Goal: Task Accomplishment & Management: Manage account settings

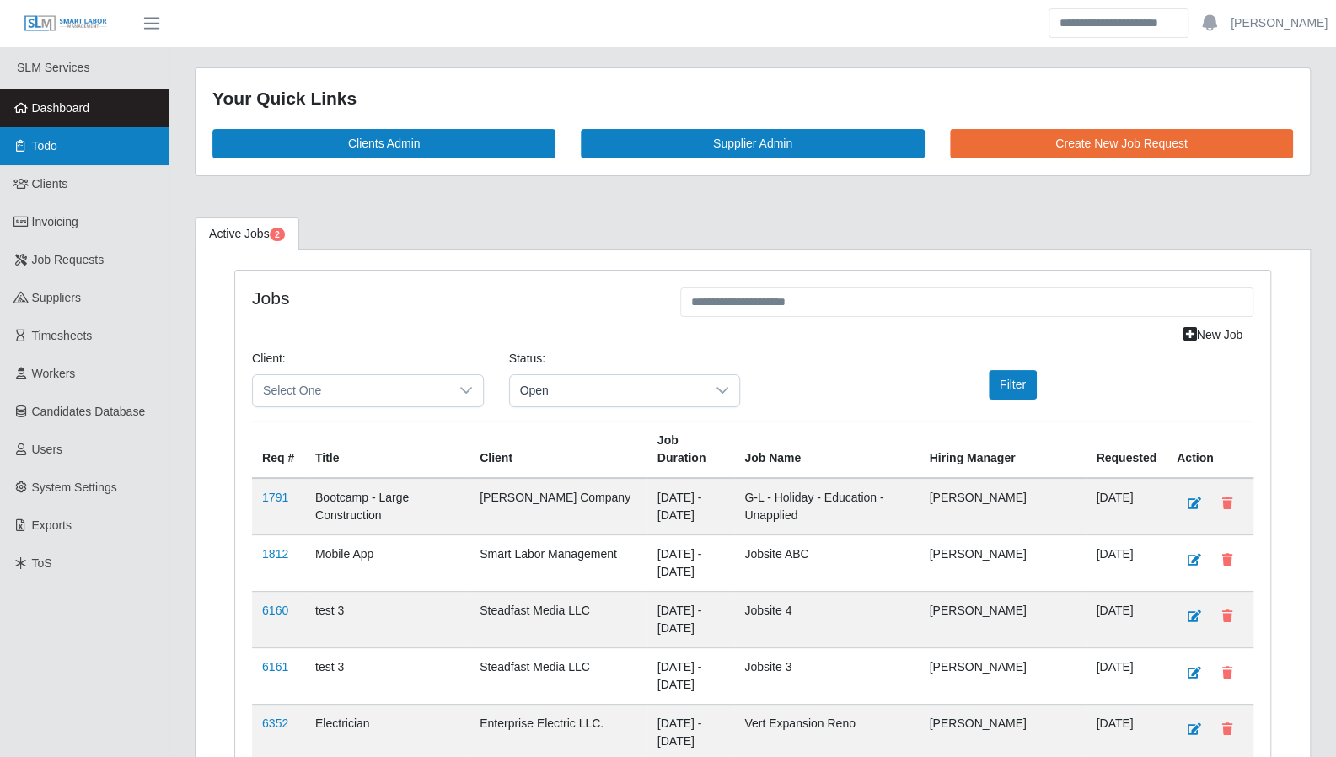
click at [56, 146] on span "Todo" at bounding box center [44, 145] width 25 height 13
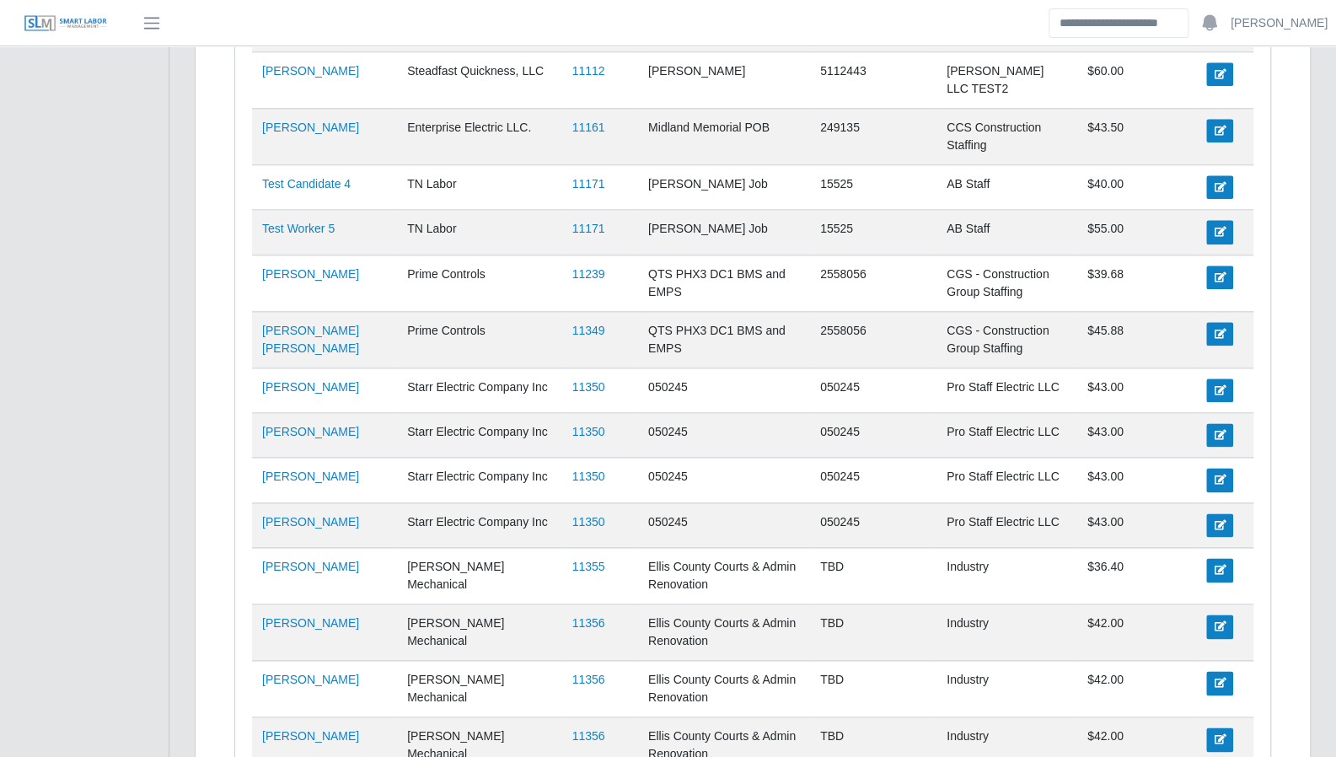
scroll to position [1097, 0]
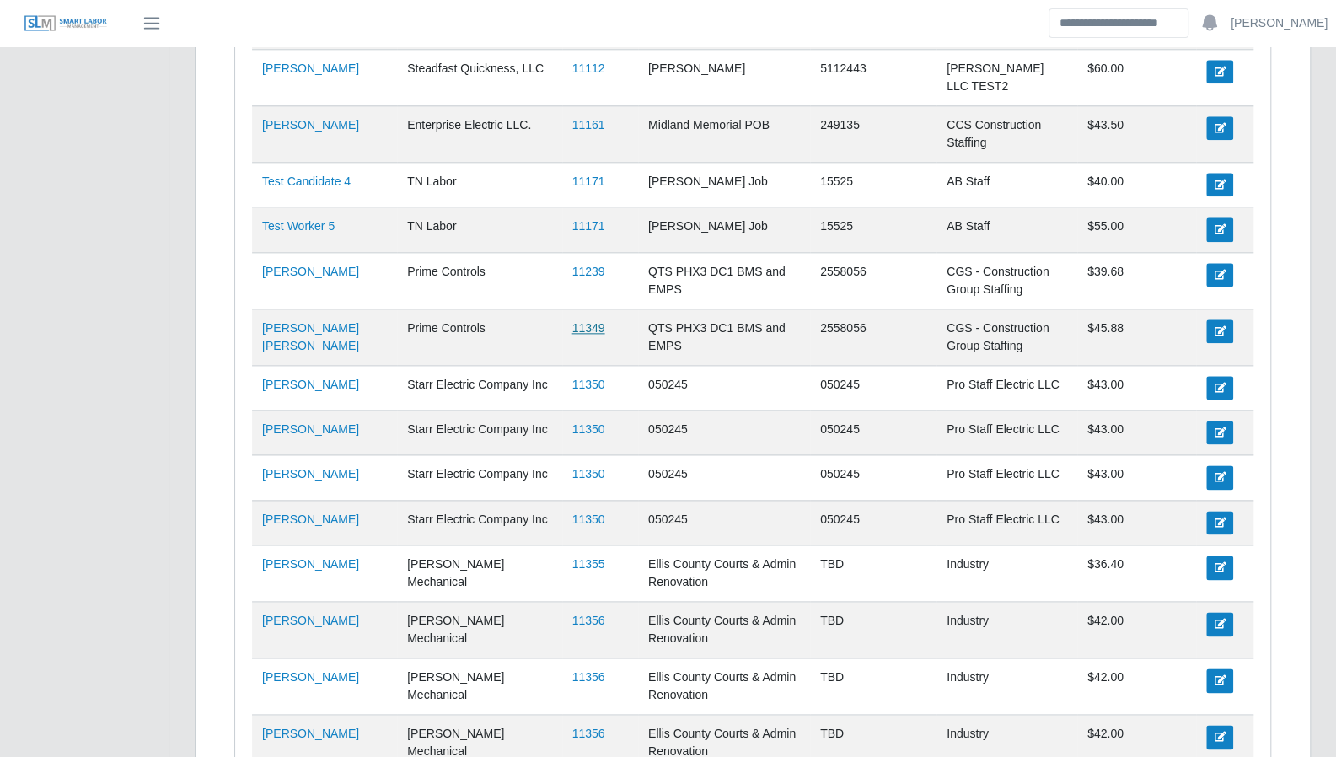
click at [572, 321] on link "11349" at bounding box center [588, 327] width 33 height 13
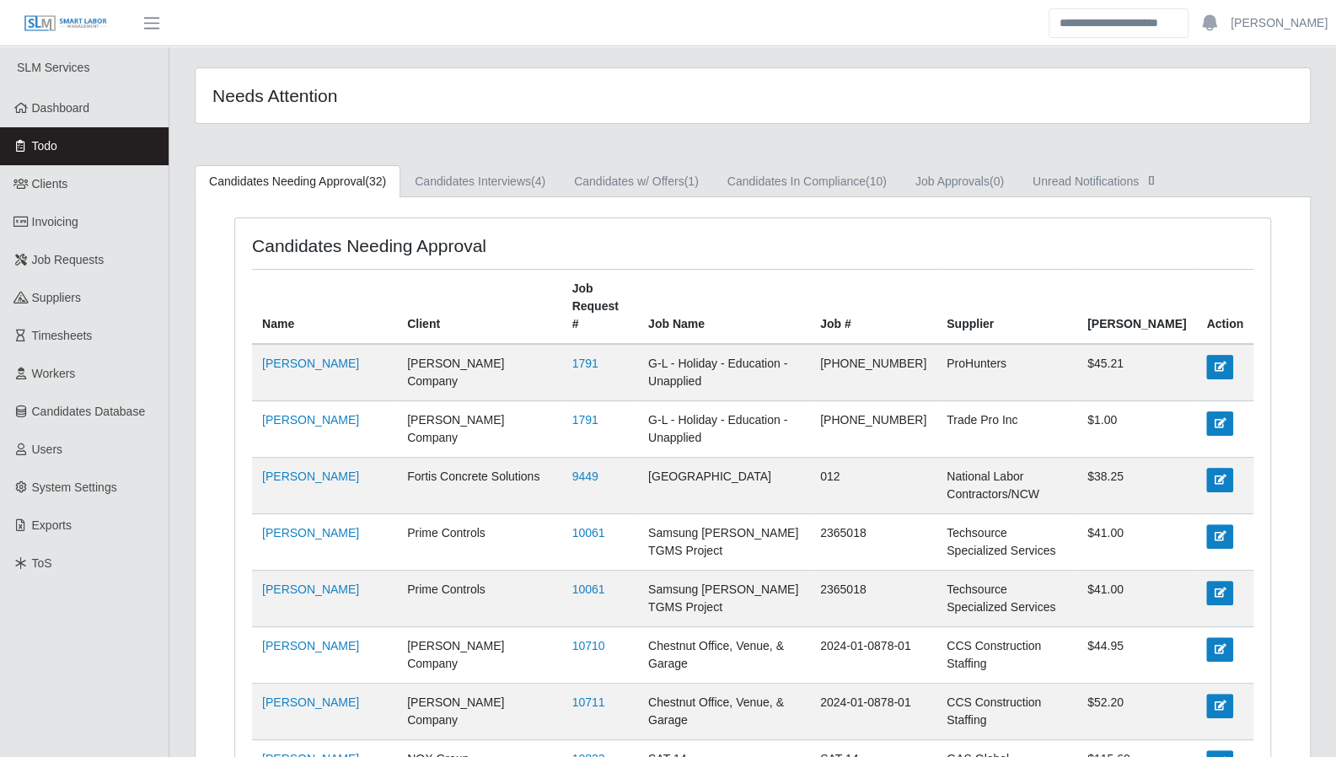
scroll to position [0, 0]
click at [69, 119] on link "Dashboard" at bounding box center [84, 108] width 169 height 38
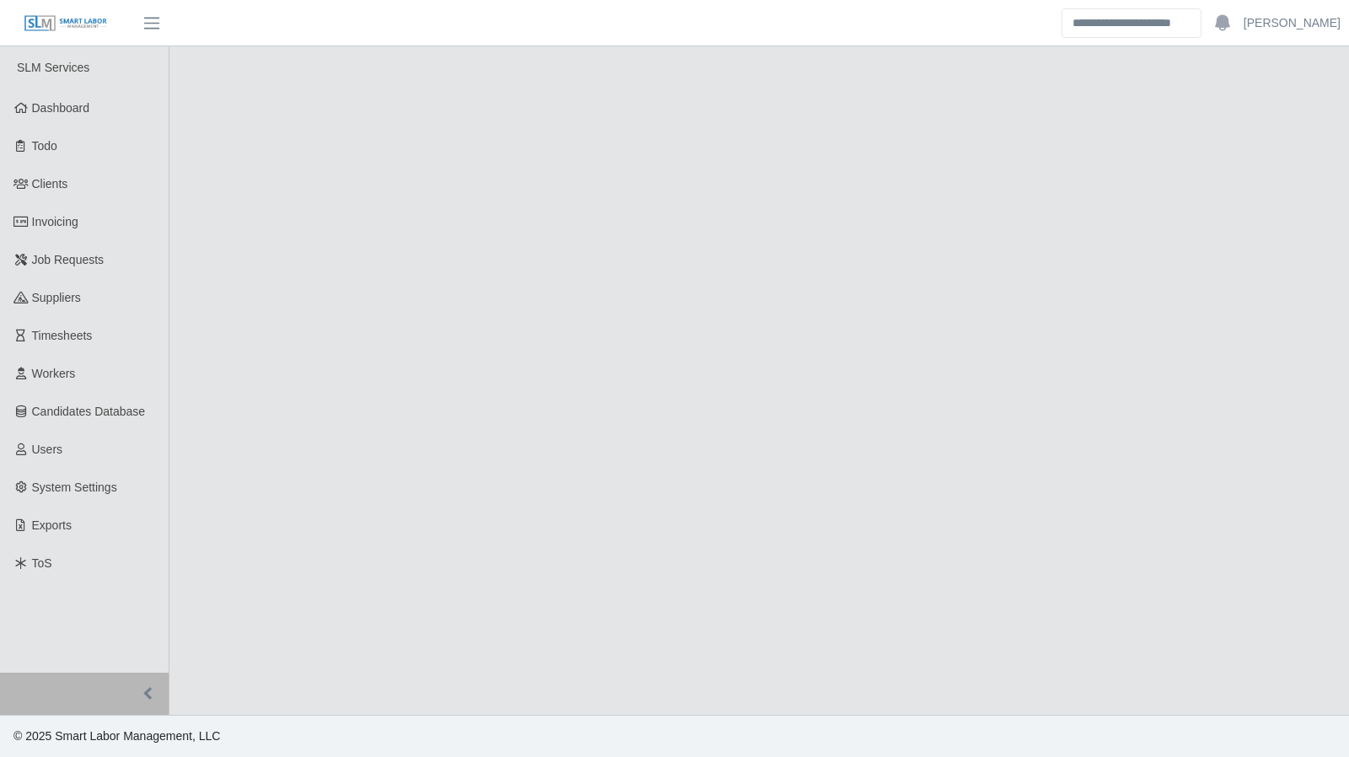
select select "****"
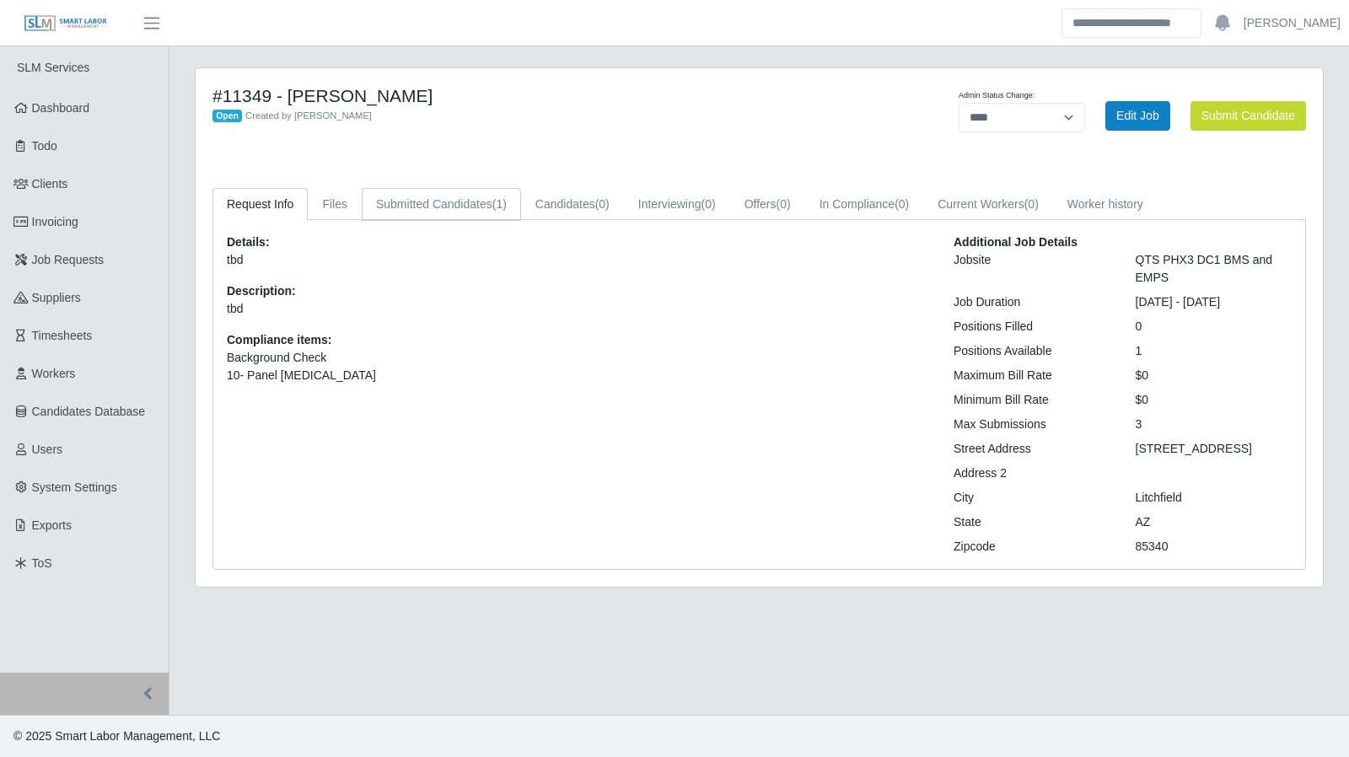
click at [471, 198] on link "Submitted Candidates (1)" at bounding box center [441, 204] width 159 height 33
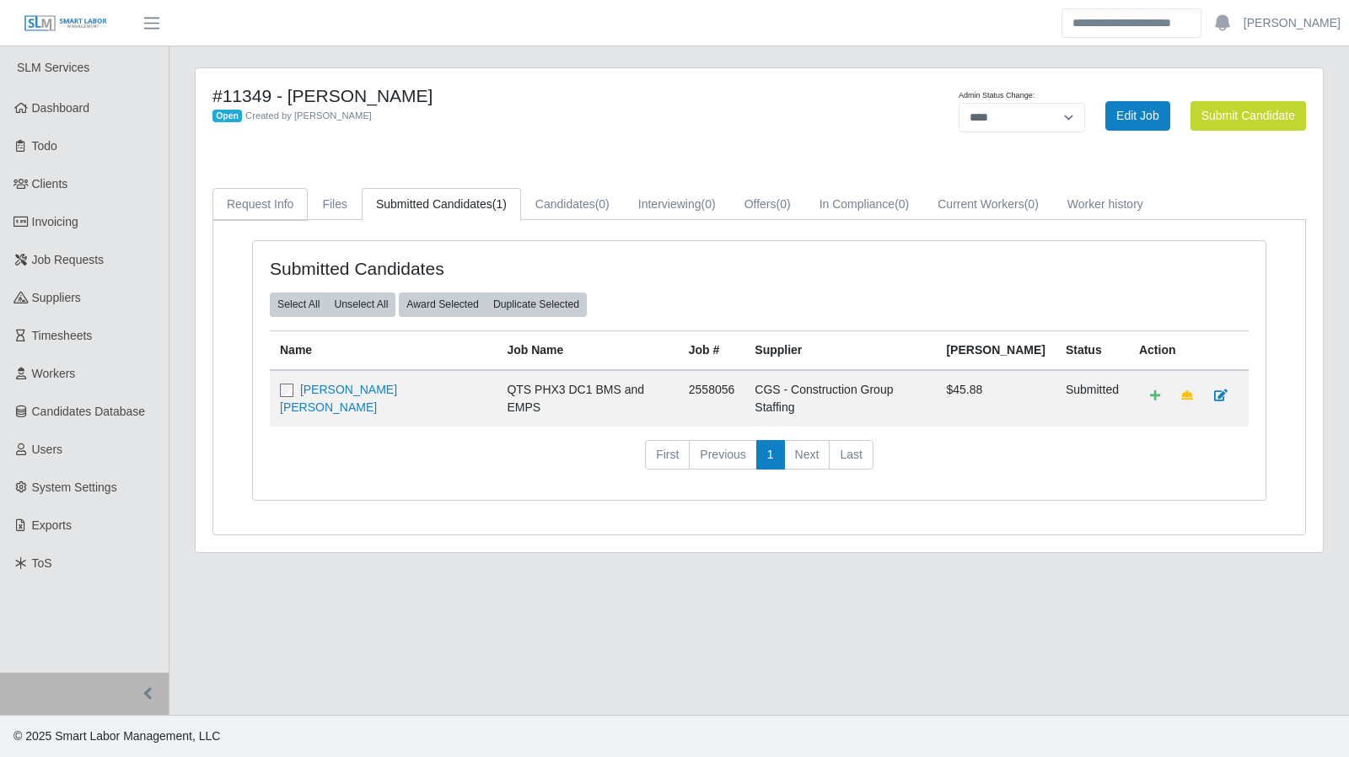
click at [272, 196] on link "Request Info" at bounding box center [259, 204] width 95 height 33
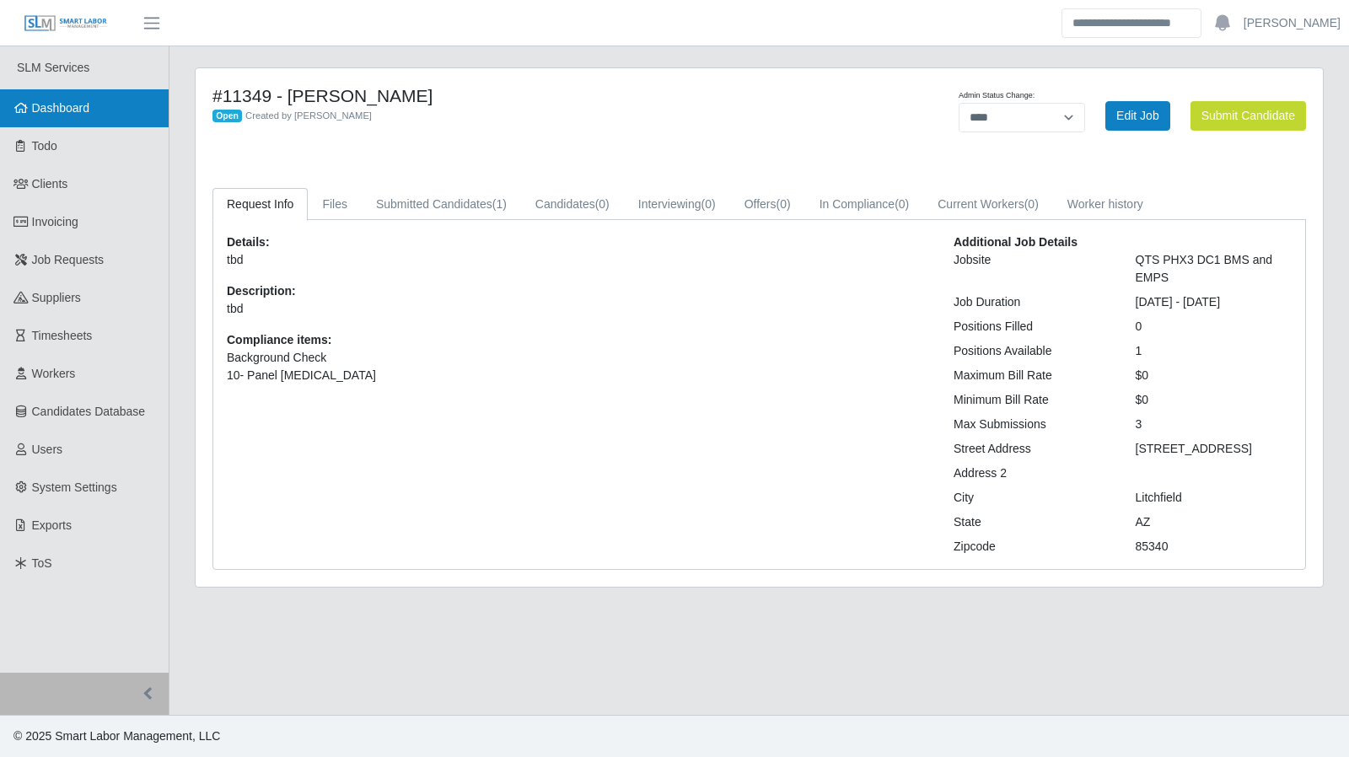
click at [90, 115] on link "Dashboard" at bounding box center [84, 108] width 169 height 38
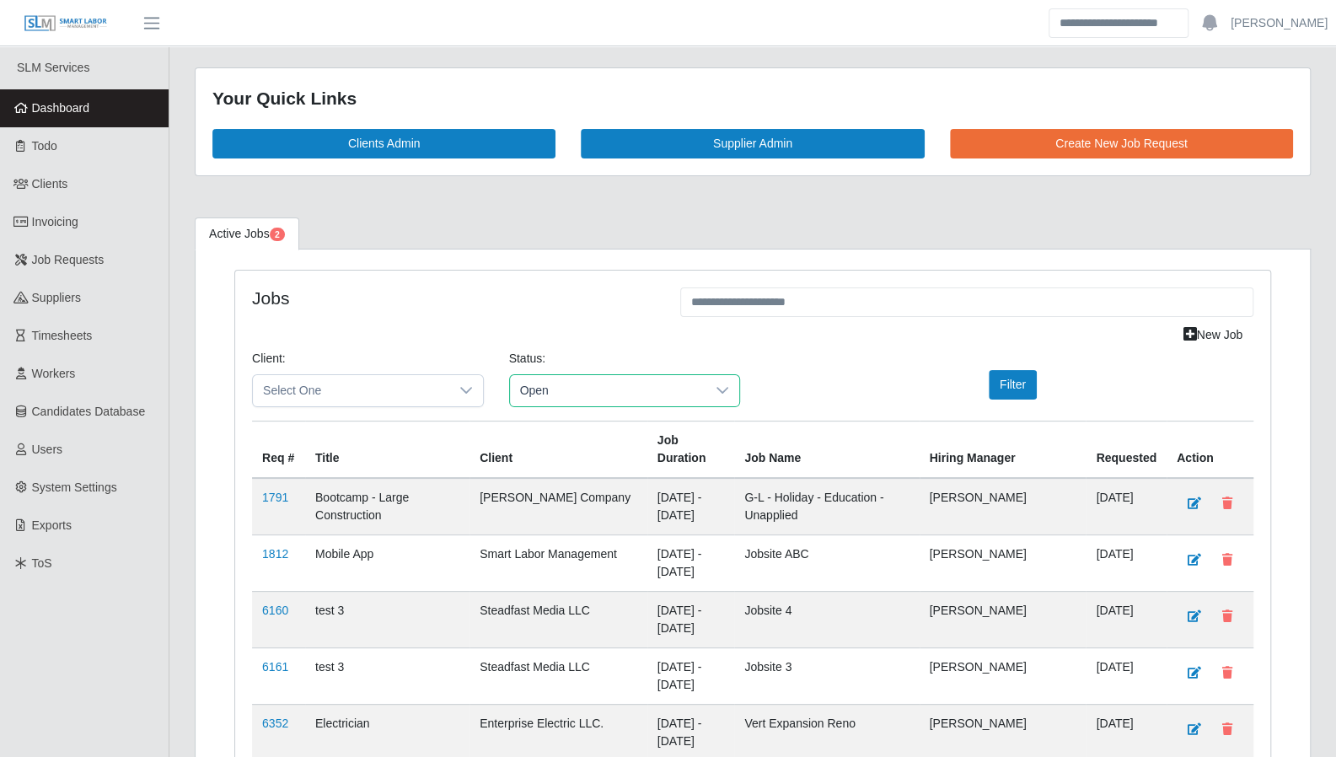
click at [550, 387] on span "Open" at bounding box center [608, 390] width 196 height 31
click at [1011, 384] on button "Filter" at bounding box center [1013, 385] width 48 height 30
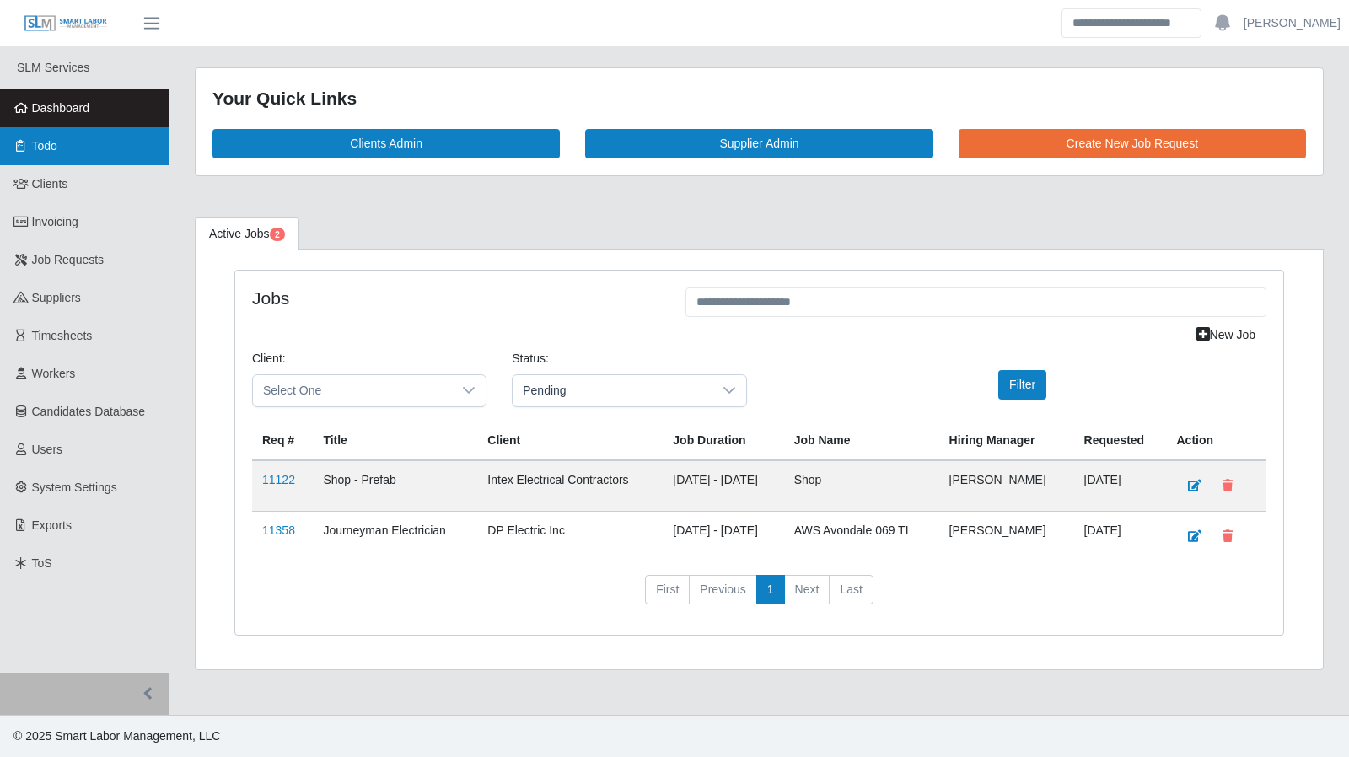
click at [76, 145] on link "Todo" at bounding box center [84, 146] width 169 height 38
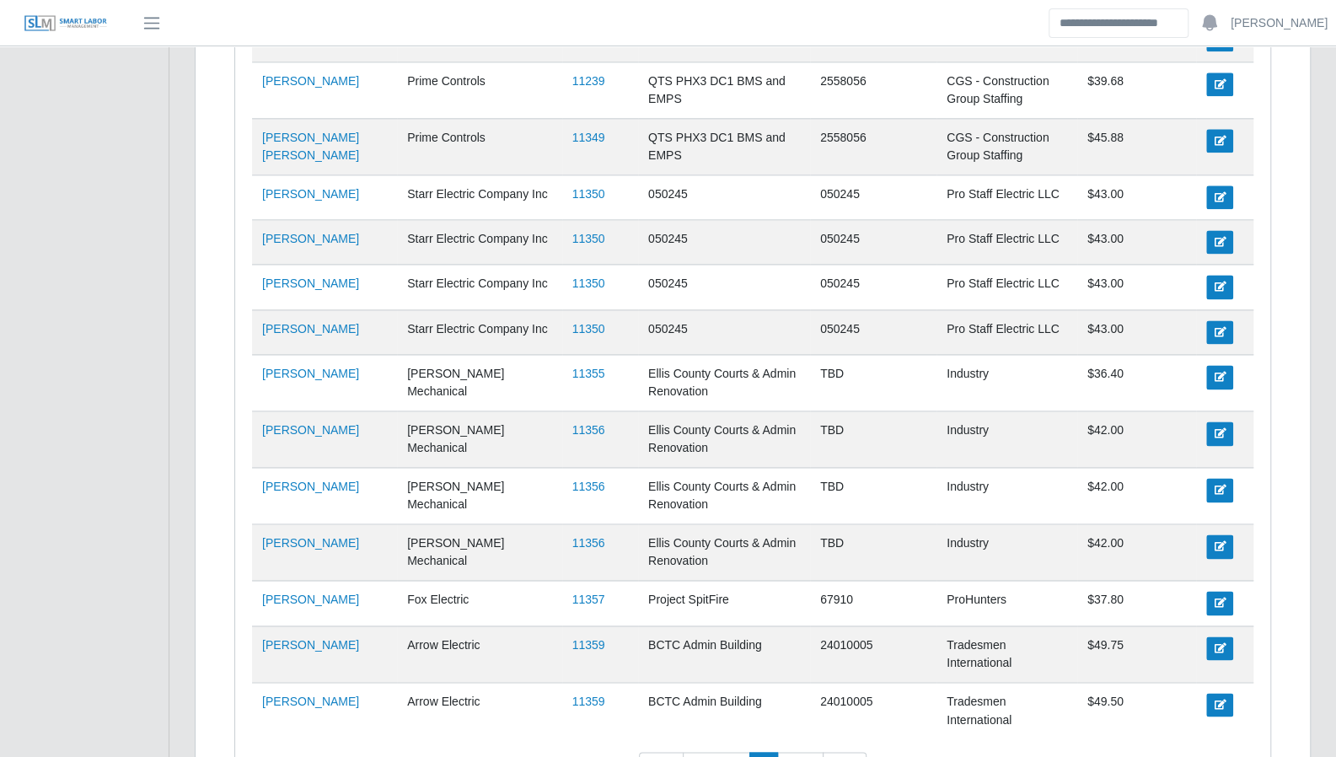
scroll to position [1311, 0]
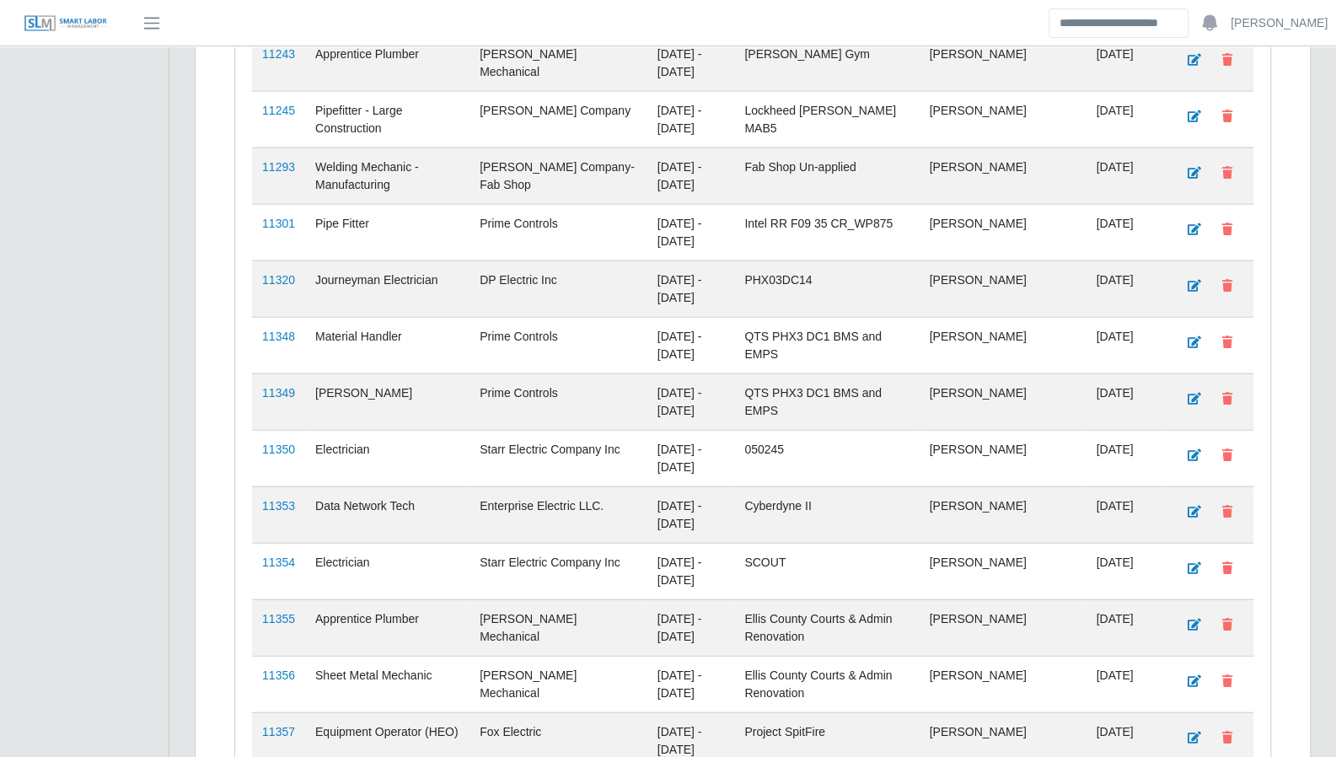
scroll to position [2434, 0]
